Goal: Information Seeking & Learning: Learn about a topic

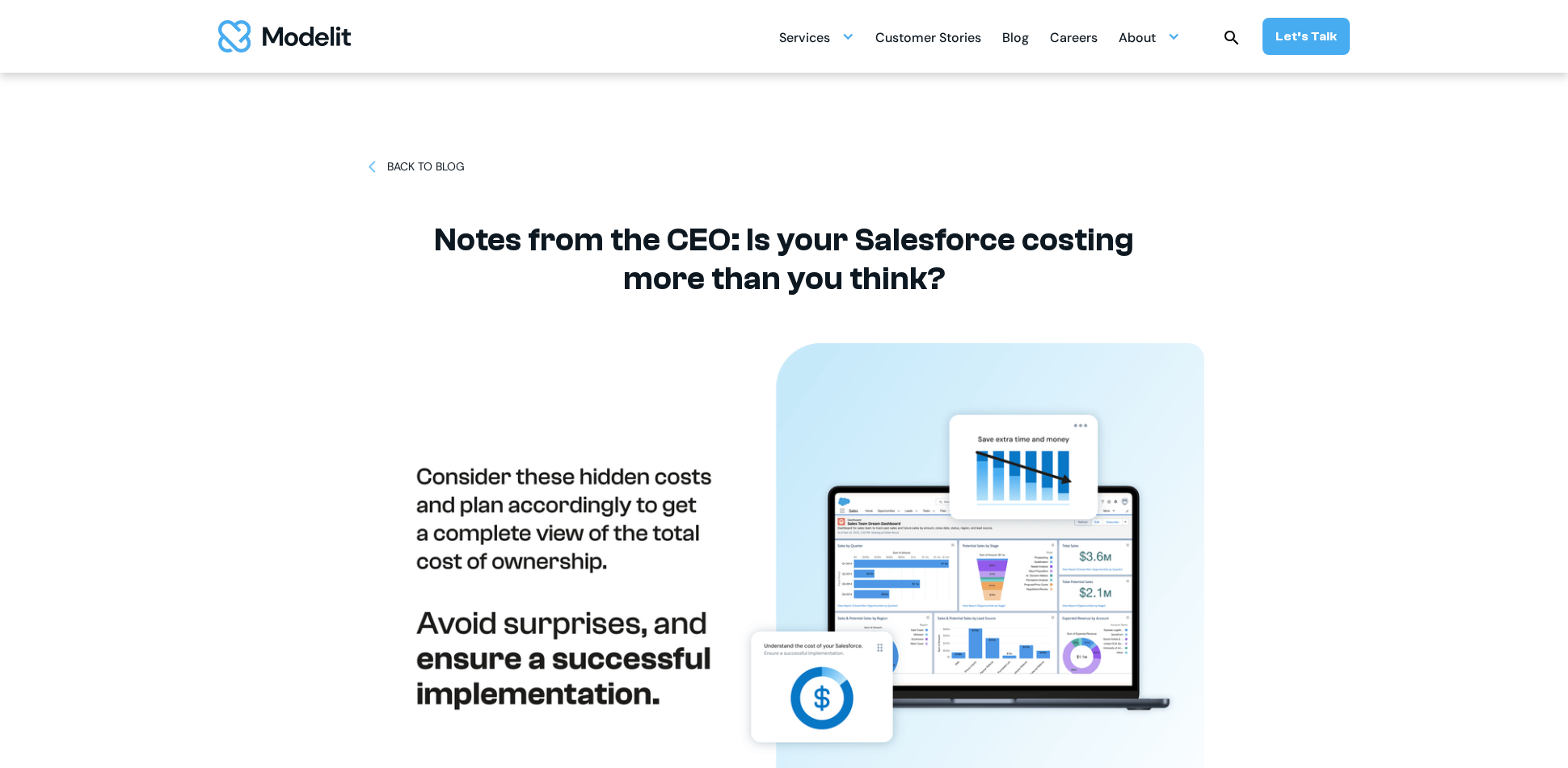
scroll to position [4, 0]
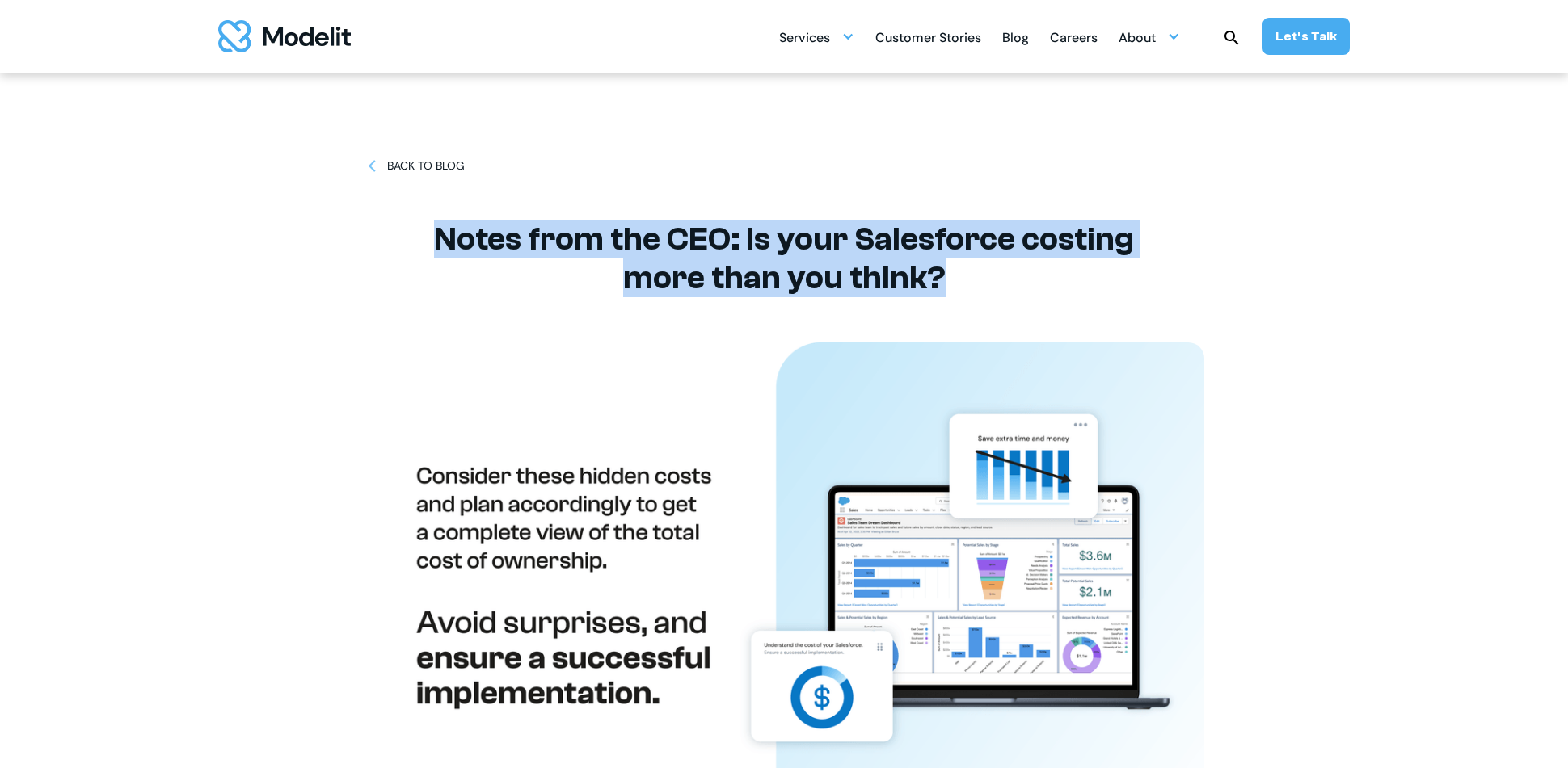
drag, startPoint x: 441, startPoint y: 240, endPoint x: 940, endPoint y: 272, distance: 500.0
click at [940, 272] on h1 "Notes from the CEO: Is your Salesforce costing more than you think?" at bounding box center [784, 258] width 727 height 77
copy h1 "Notes from the CEO: Is your Salesforce costing more than you think?"
click at [460, 158] on div "BACK TO BLOG" at bounding box center [426, 166] width 77 height 17
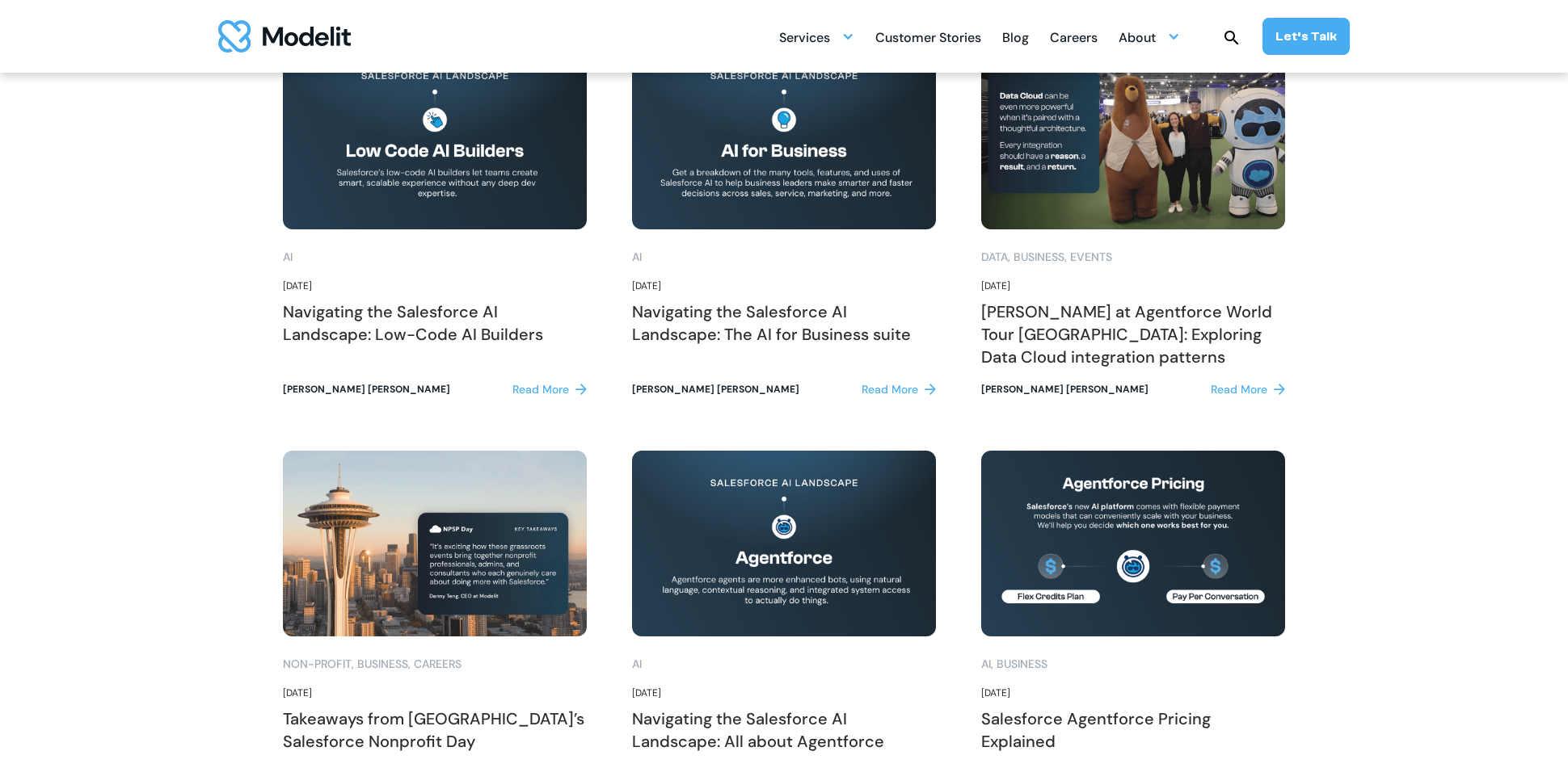
scroll to position [1213, 0]
